Goal: Find specific page/section: Find specific page/section

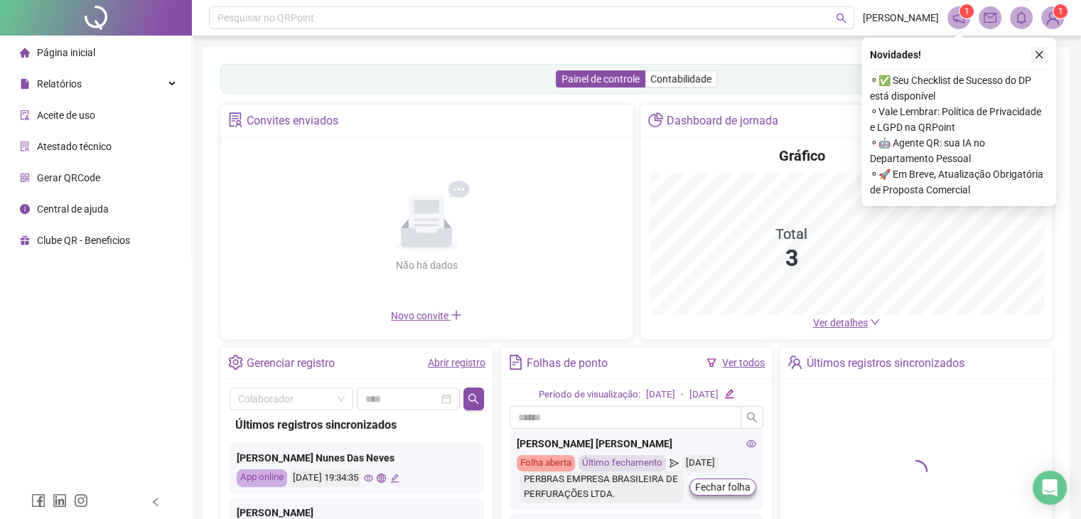
click at [1038, 55] on icon "close" at bounding box center [1039, 55] width 10 height 10
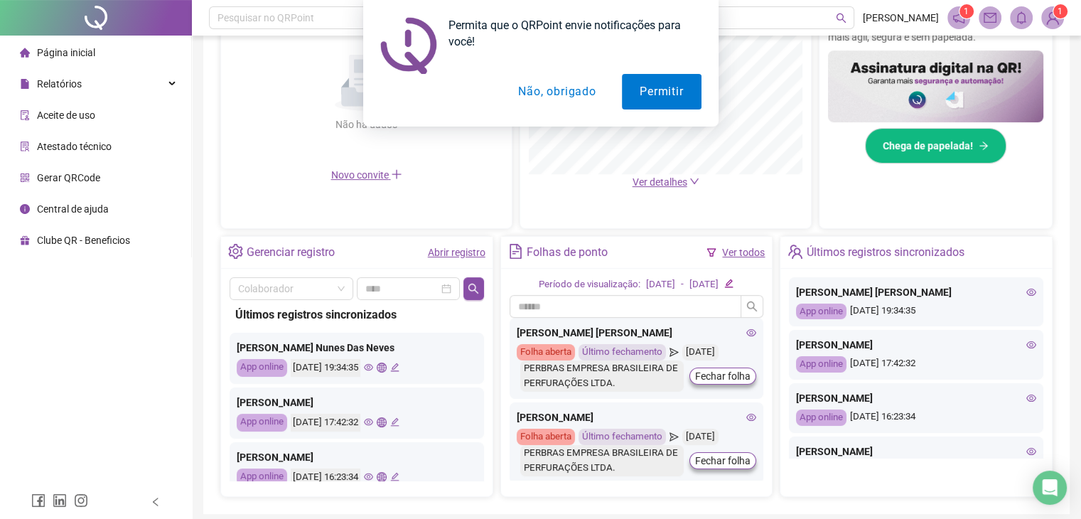
scroll to position [360, 0]
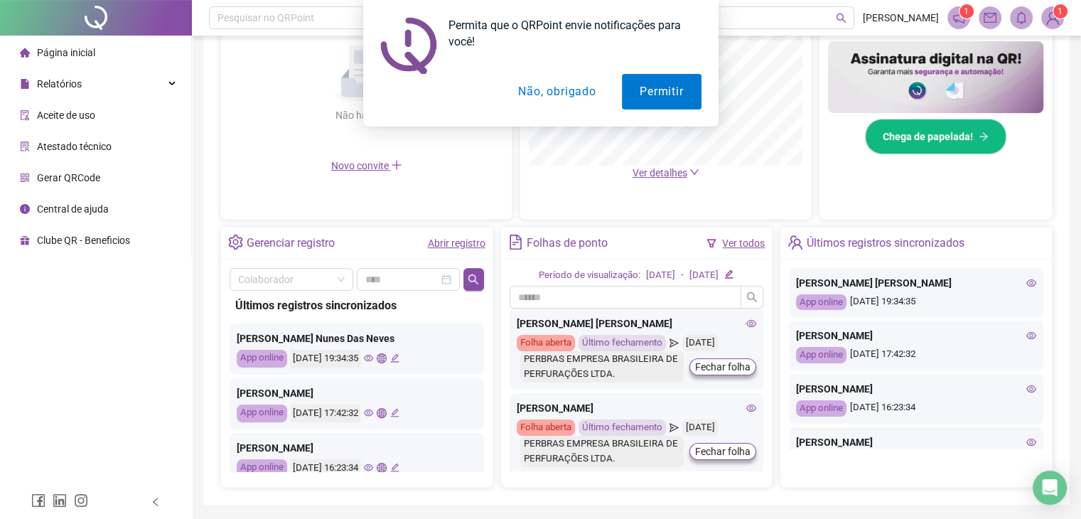
click at [583, 93] on button "Não, obrigado" at bounding box center [556, 92] width 113 height 36
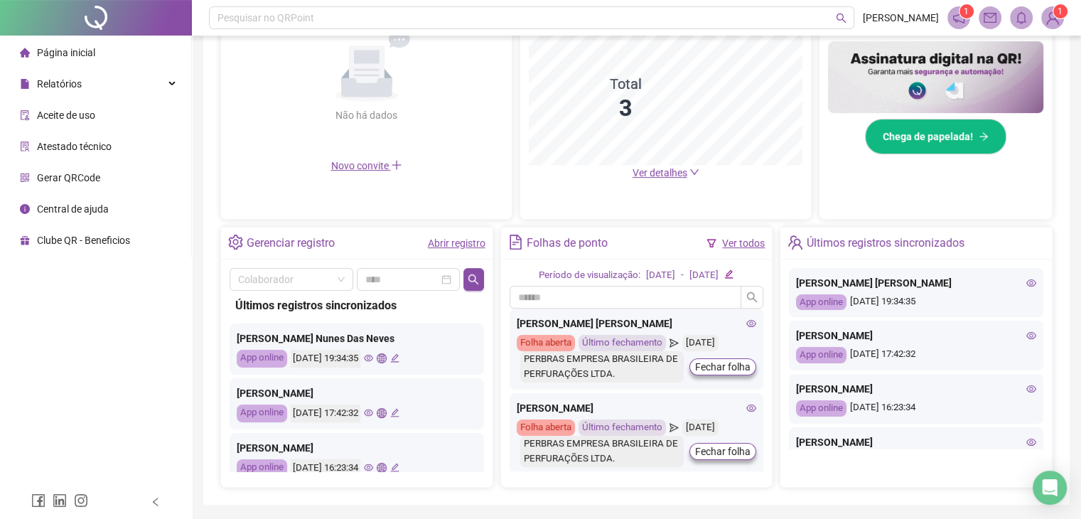
click at [1026, 336] on icon "eye" at bounding box center [1031, 335] width 10 height 7
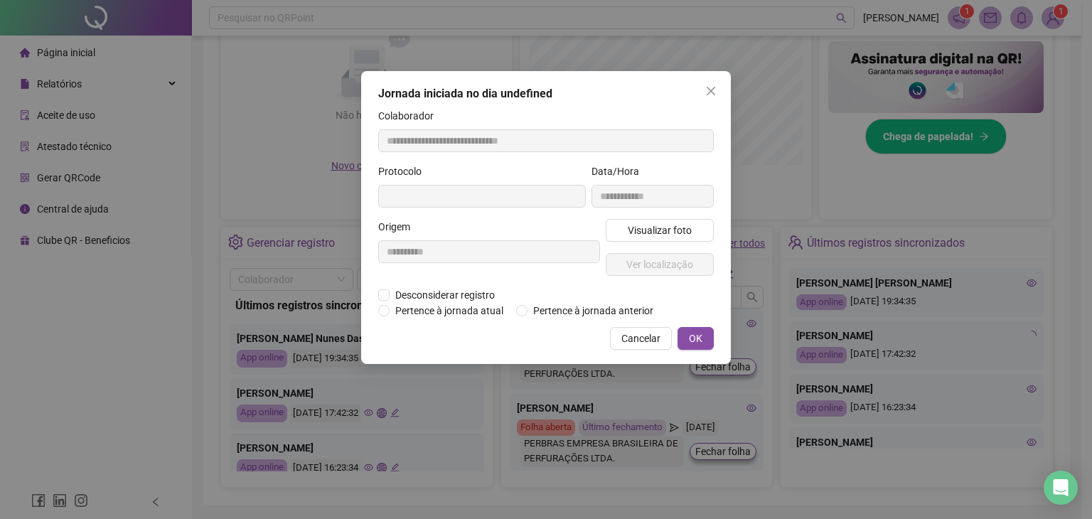
type input "**********"
click at [658, 268] on span "Ver localização" at bounding box center [659, 265] width 67 height 16
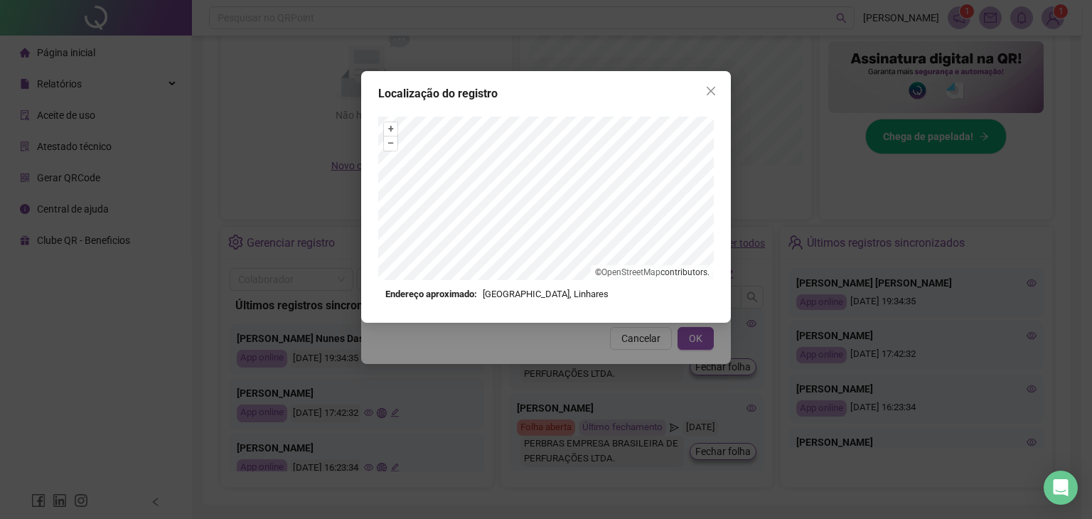
click at [688, 173] on div "Localização do registro + – ⇧ › © OpenStreetMap contributors. Endereço aproxima…" at bounding box center [546, 197] width 370 height 252
click at [1035, 440] on div "Localização do registro + – ⇧ › © OpenStreetMap contributors. Endereço aproxima…" at bounding box center [546, 259] width 1092 height 519
click at [711, 96] on icon "close" at bounding box center [710, 90] width 11 height 11
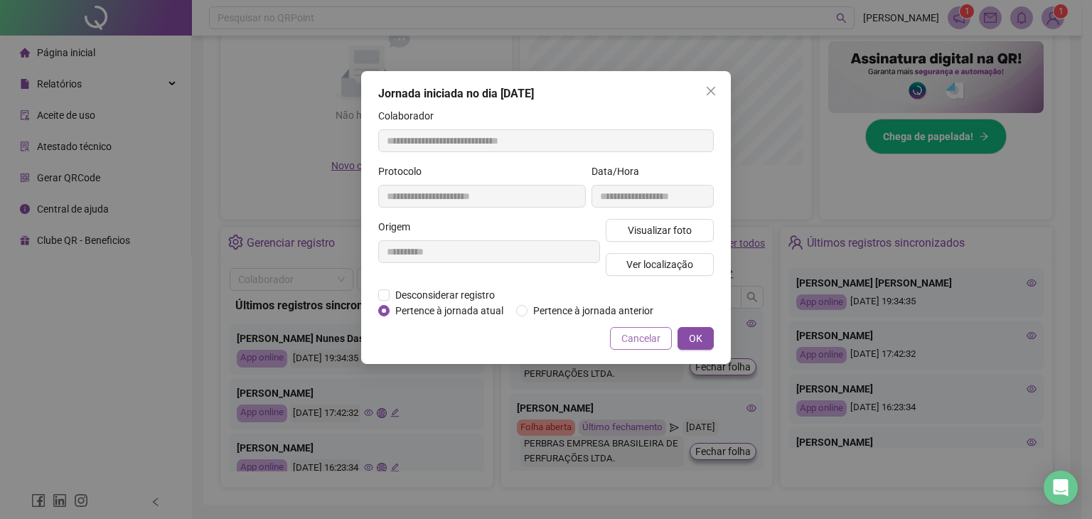
click at [650, 335] on span "Cancelar" at bounding box center [640, 339] width 39 height 16
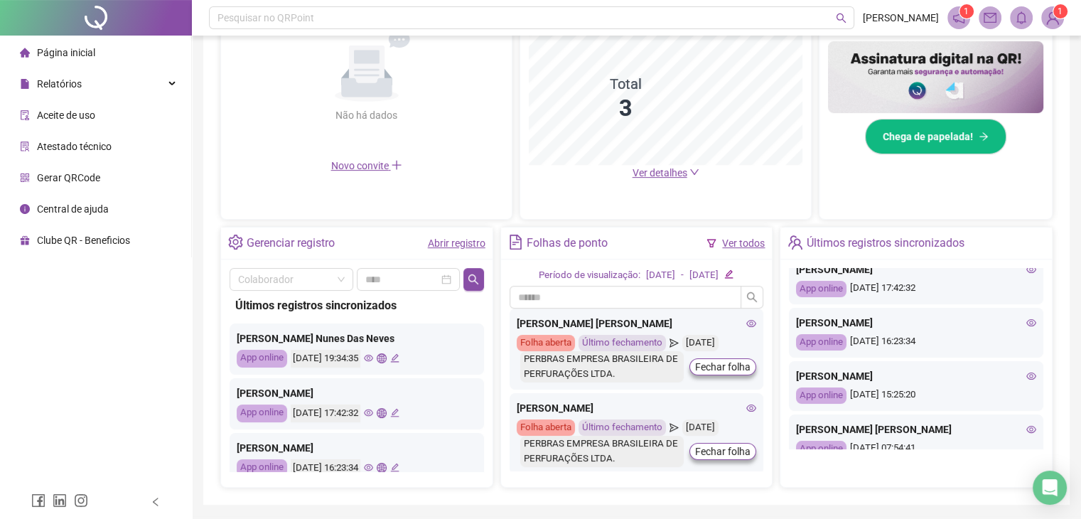
scroll to position [57, 0]
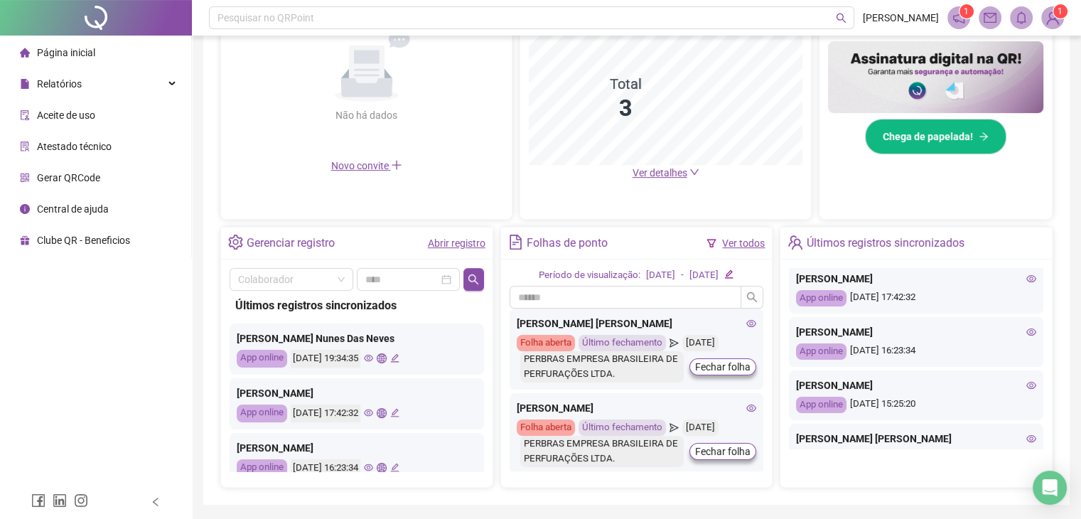
click at [1026, 380] on icon "eye" at bounding box center [1031, 385] width 10 height 10
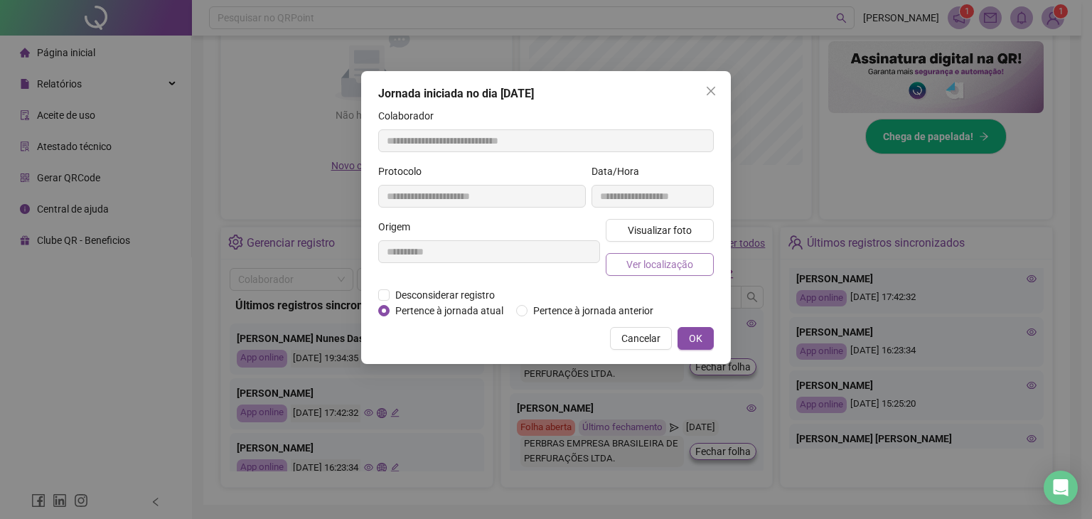
click at [685, 264] on span "Ver localização" at bounding box center [659, 265] width 67 height 16
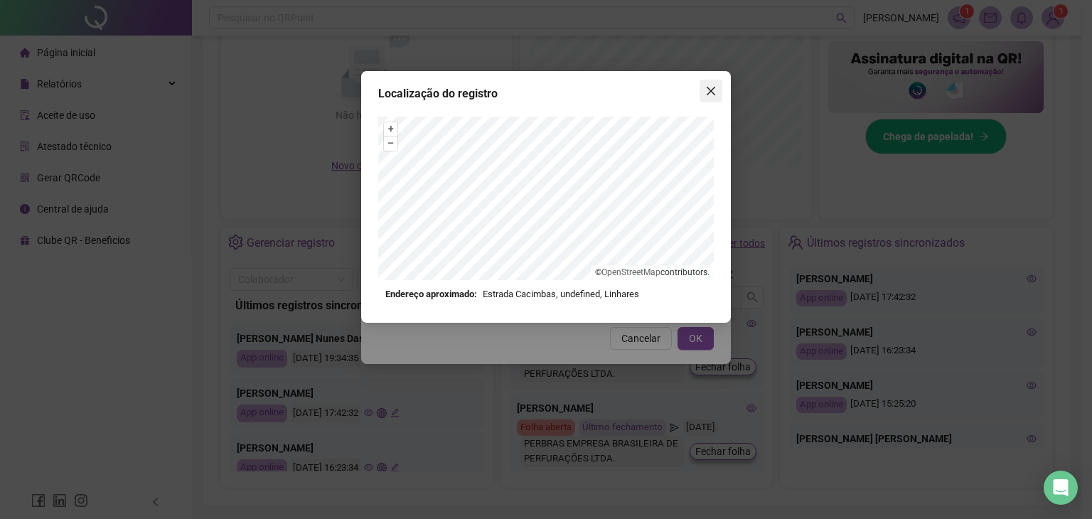
click at [714, 92] on icon "close" at bounding box center [710, 90] width 11 height 11
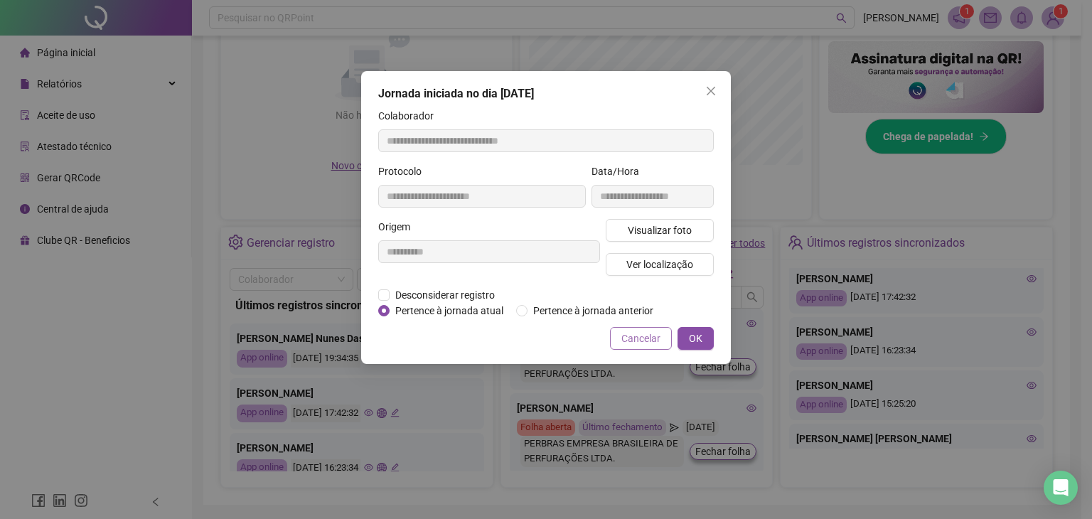
click at [650, 335] on span "Cancelar" at bounding box center [640, 339] width 39 height 16
